Goal: Task Accomplishment & Management: Manage account settings

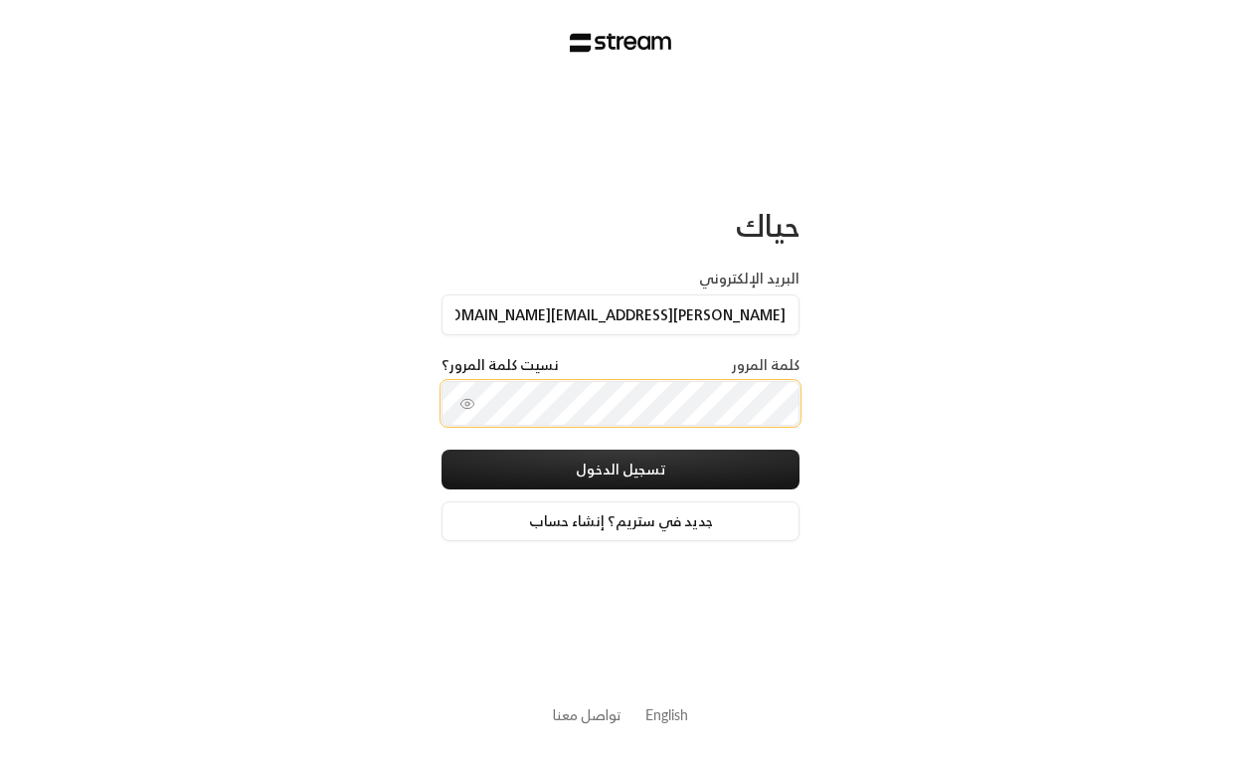
click at [621, 470] on button "تسجيل الدخول" at bounding box center [621, 470] width 358 height 40
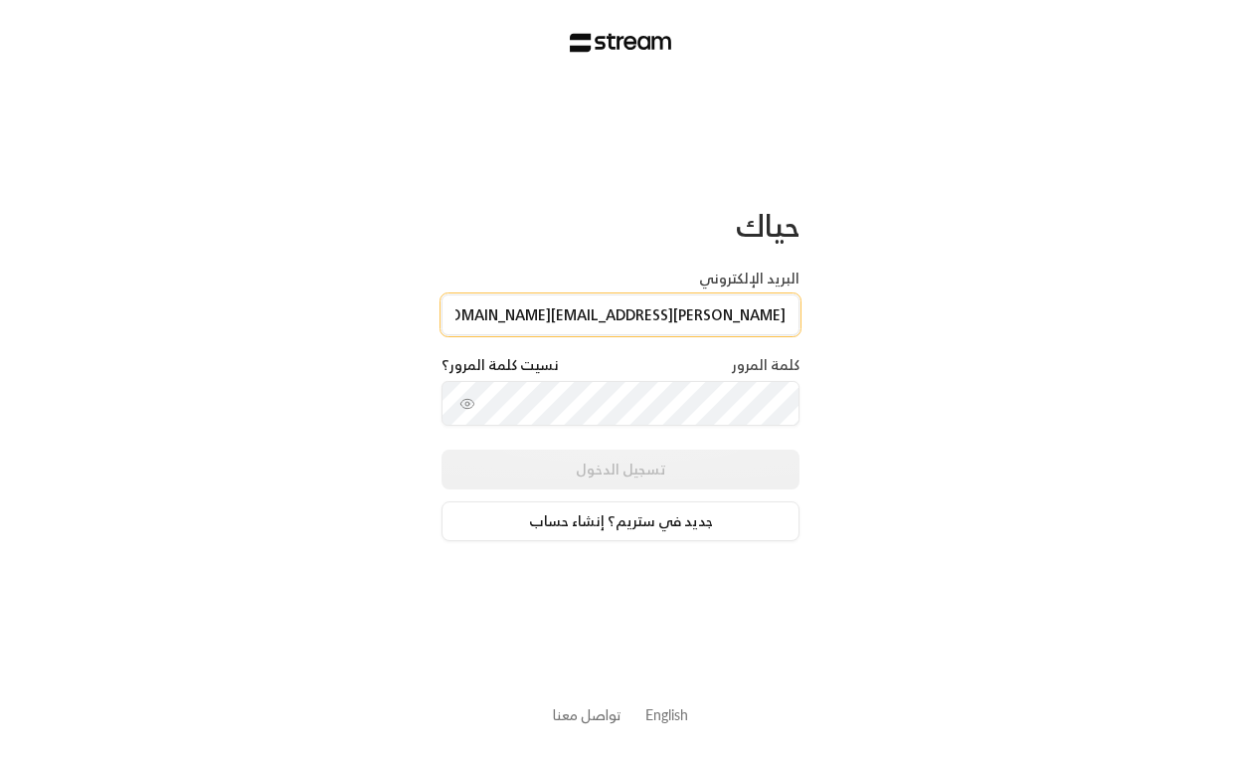
click at [584, 333] on input "[PERSON_NAME][EMAIL_ADDRESS][DOMAIN_NAME]" at bounding box center [621, 314] width 358 height 41
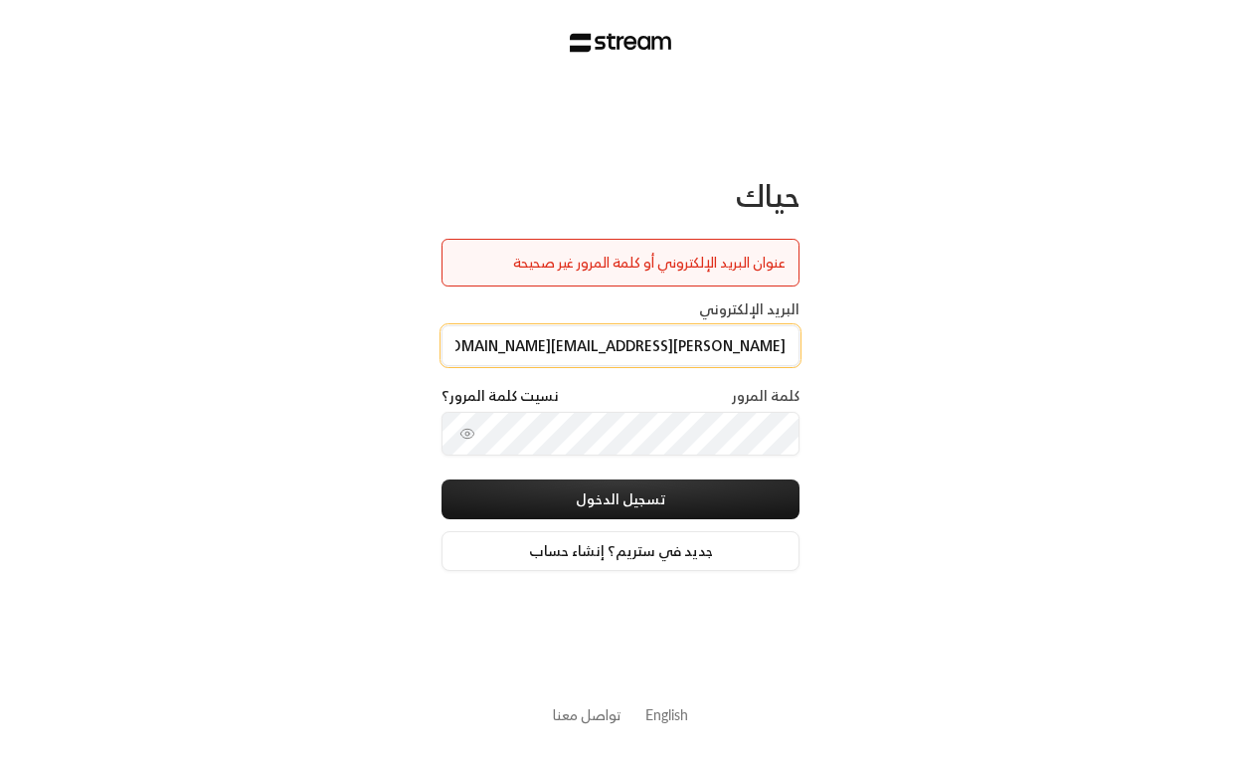
click at [585, 327] on input "[PERSON_NAME][EMAIL_ADDRESS][DOMAIN_NAME]" at bounding box center [621, 345] width 358 height 41
type input "m"
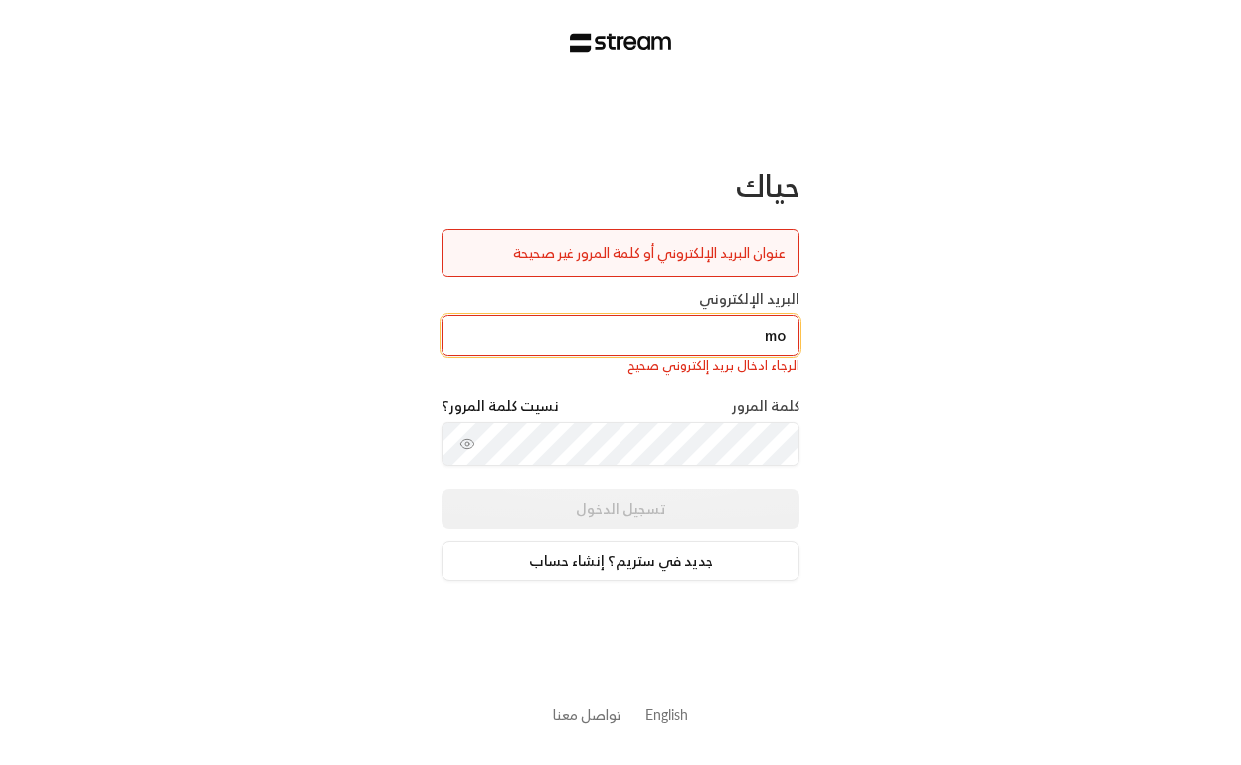
type input "m"
type input "[EMAIL_ADDRESS][DOMAIN_NAME]"
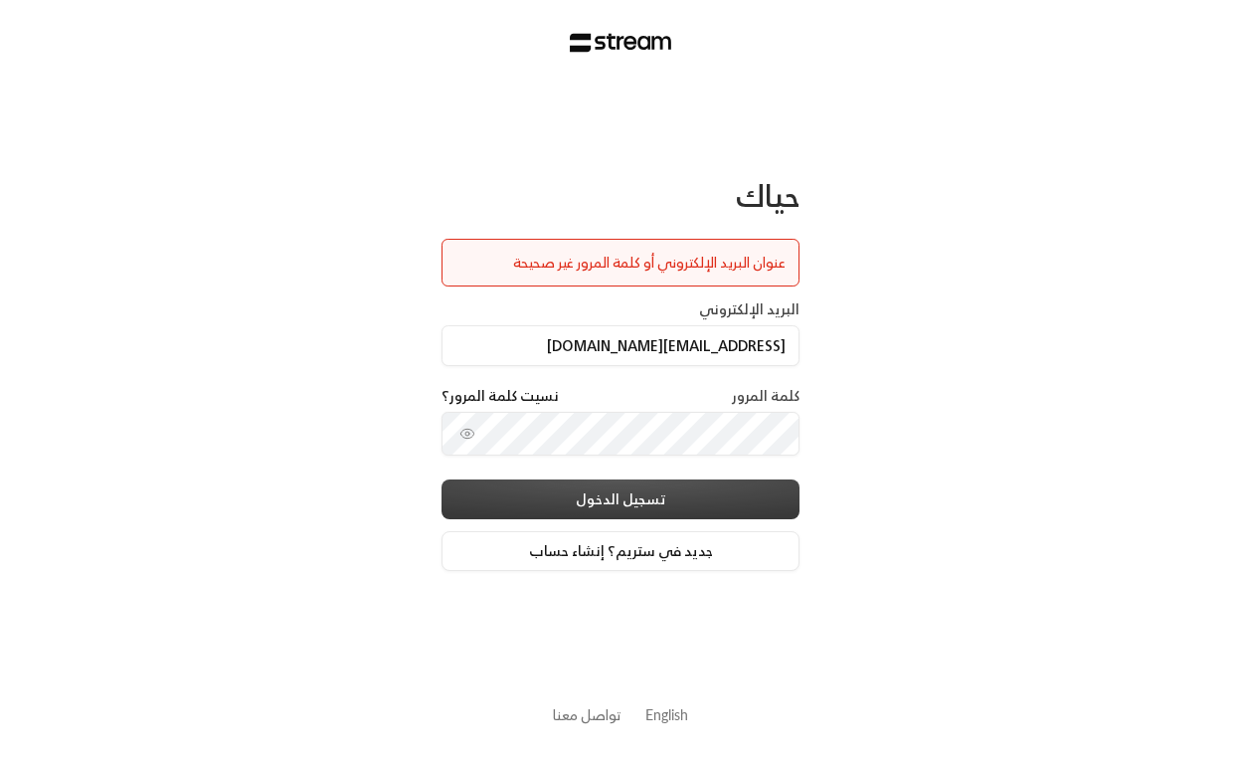
click at [532, 494] on button "تسجيل الدخول" at bounding box center [621, 499] width 358 height 40
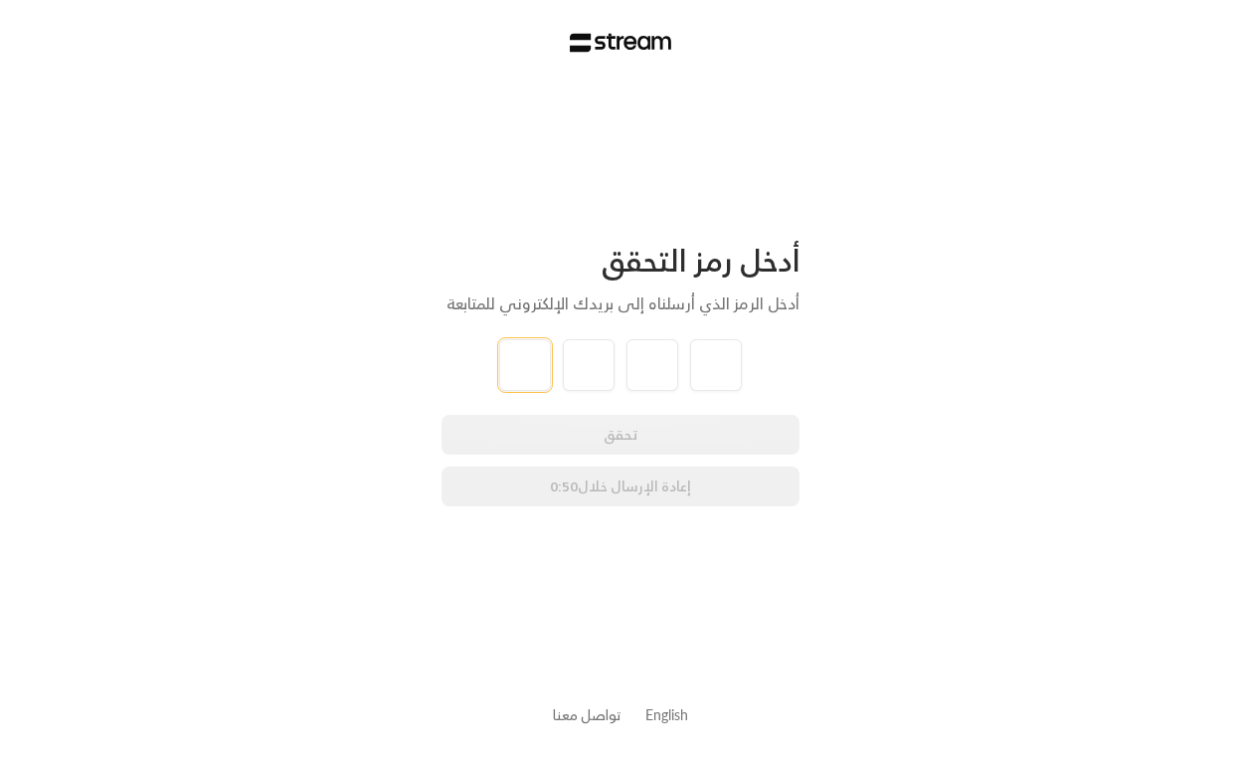
type input "7"
type input "8"
type input "3"
type input "2"
